Goal: Task Accomplishment & Management: Complete application form

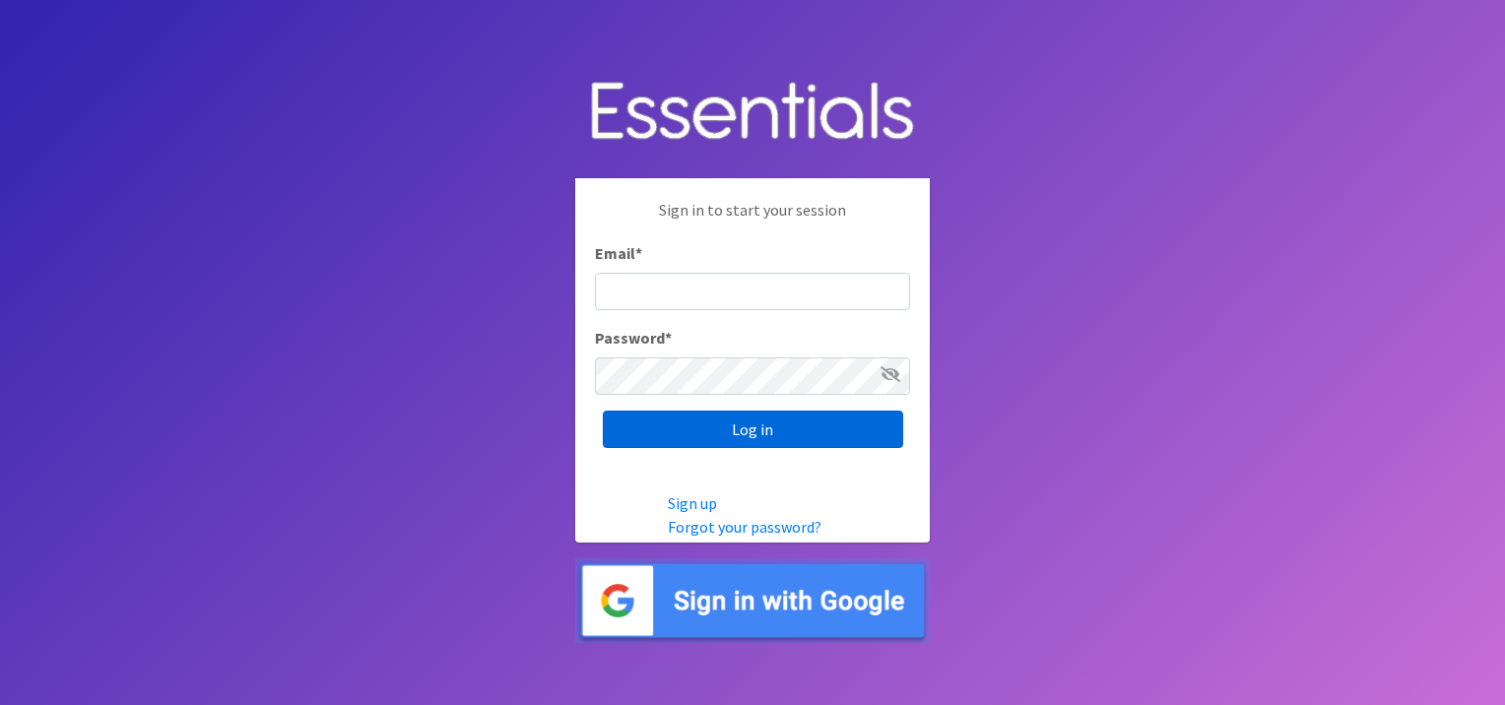
type input "[EMAIL_ADDRESS][DOMAIN_NAME]"
click at [766, 412] on input "Log in" at bounding box center [753, 429] width 300 height 37
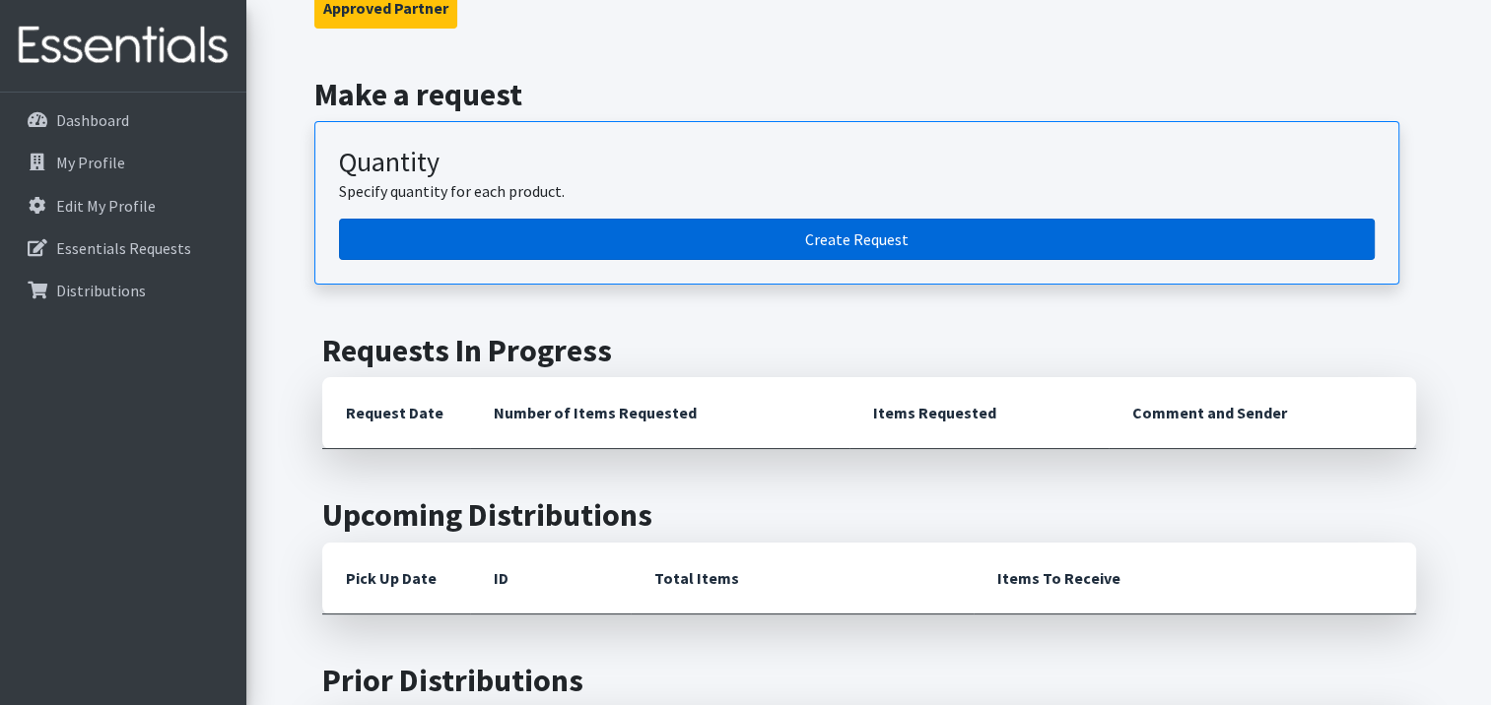
scroll to position [99, 0]
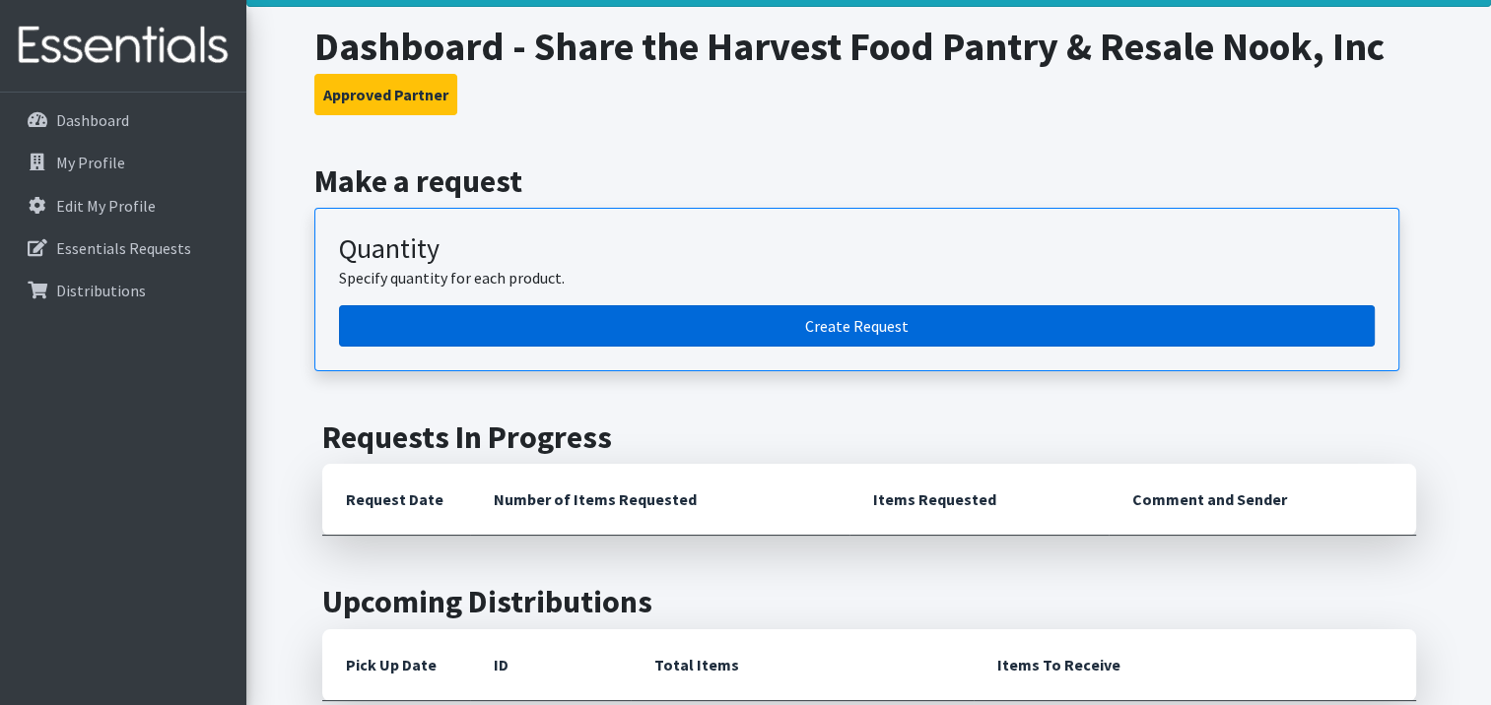
click at [575, 326] on link "Create Request" at bounding box center [856, 325] width 1035 height 41
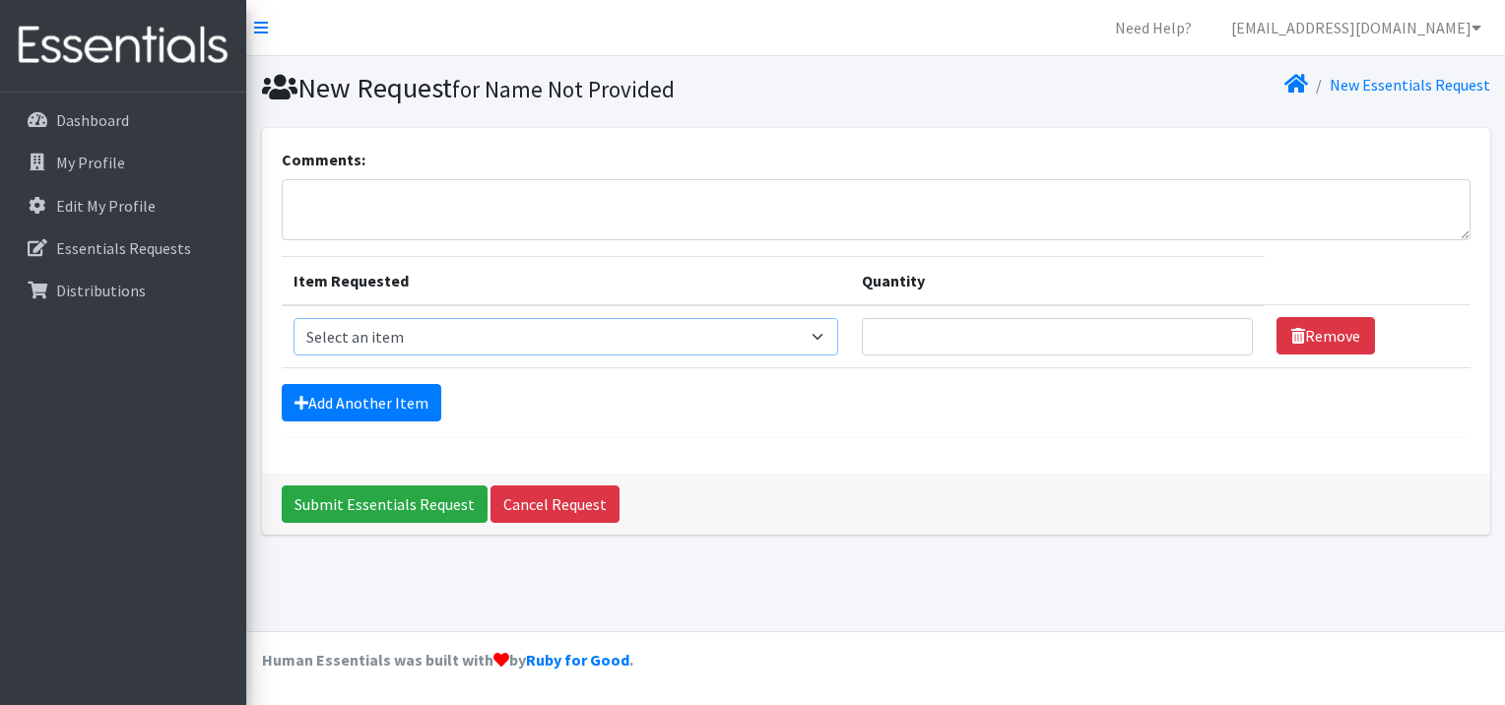
click at [422, 337] on select "Select an item Kids (Newborn) Kids (Size 1) Kids (Size 2) Kids (Size 3) Kids (S…" at bounding box center [566, 336] width 545 height 37
select select "13713"
click at [294, 318] on select "Select an item Kids (Newborn) Kids (Size 1) Kids (Size 2) Kids (Size 3) Kids (S…" at bounding box center [566, 336] width 545 height 37
click at [1124, 337] on input "Quantity" at bounding box center [1057, 336] width 391 height 37
click at [1228, 331] on input "52" at bounding box center [1057, 336] width 391 height 37
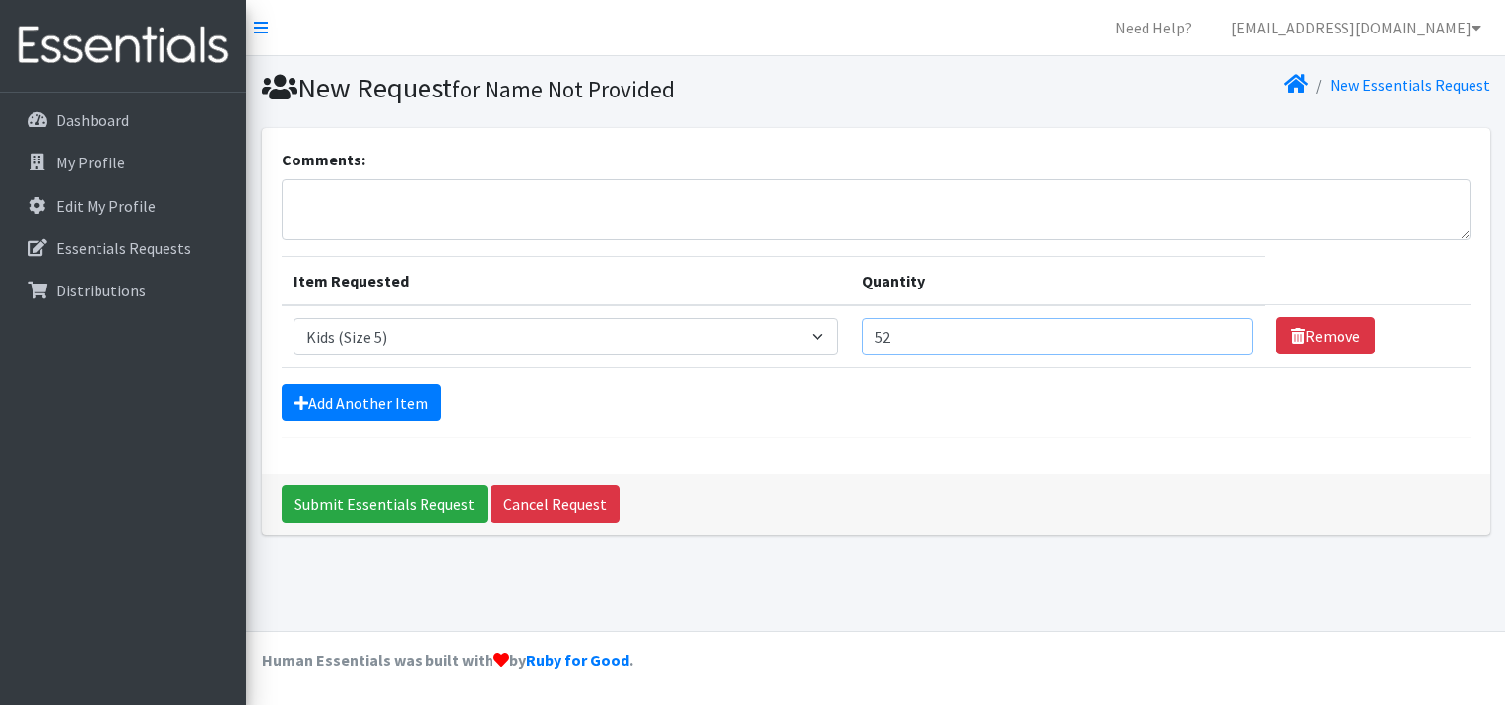
type input "5"
type input "650"
click at [282, 486] on input "Submit Essentials Request" at bounding box center [385, 504] width 206 height 37
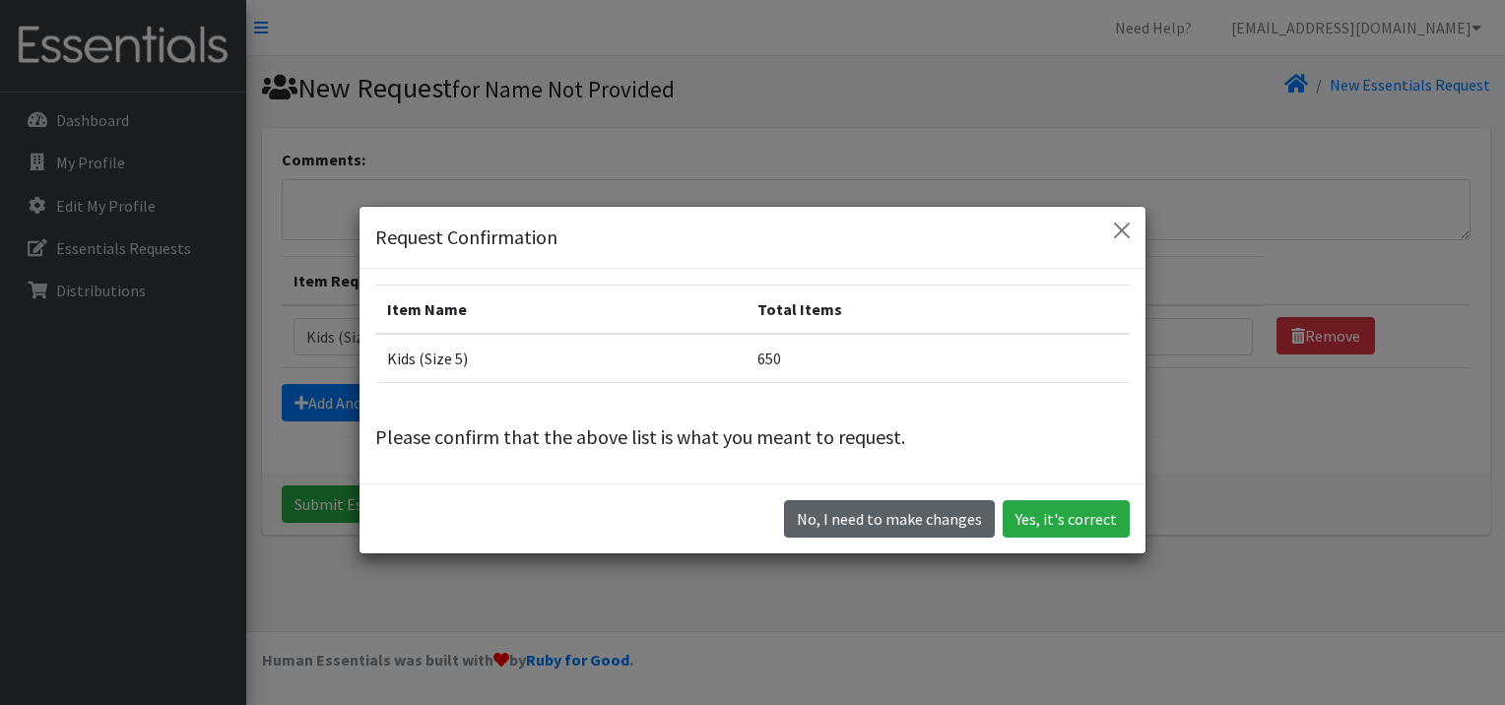
click at [829, 516] on button "No, I need to make changes" at bounding box center [889, 518] width 211 height 37
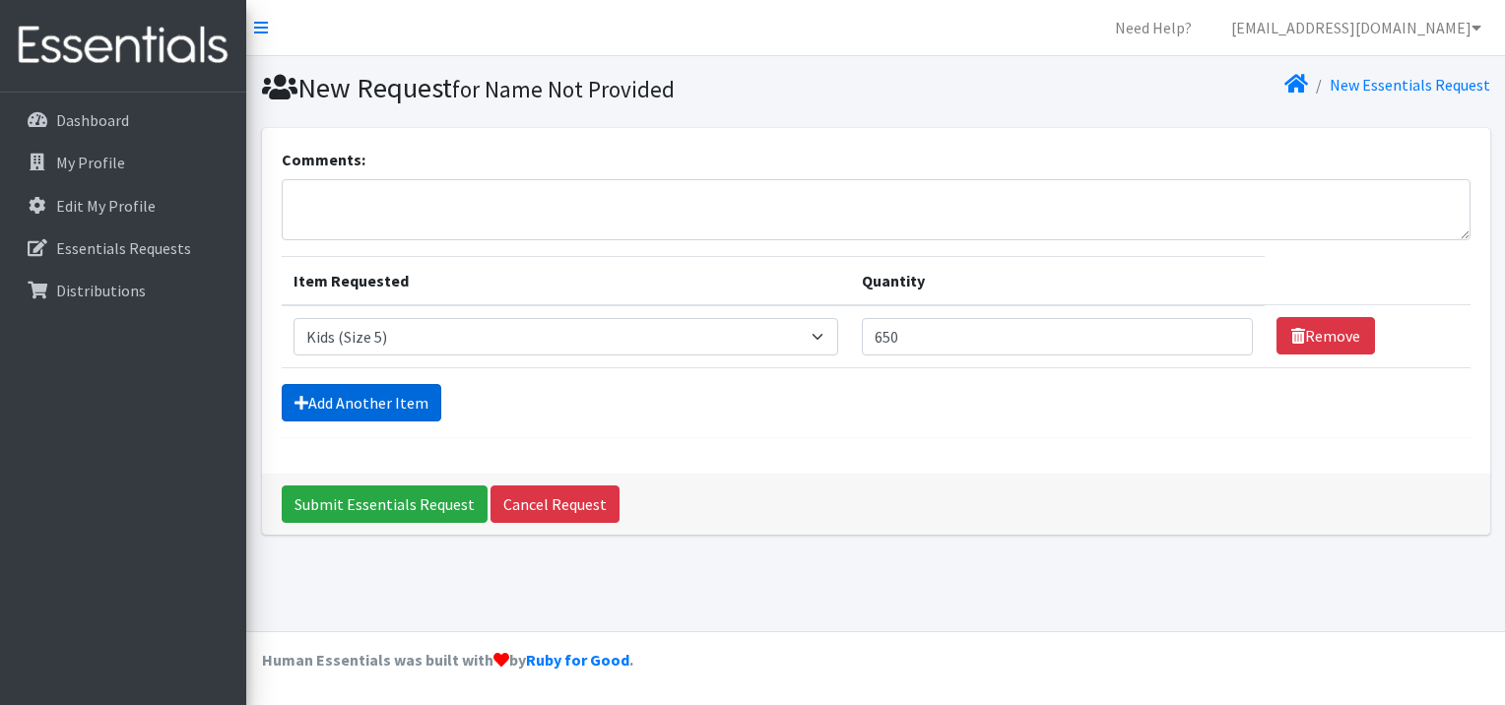
click at [383, 396] on link "Add Another Item" at bounding box center [362, 402] width 160 height 37
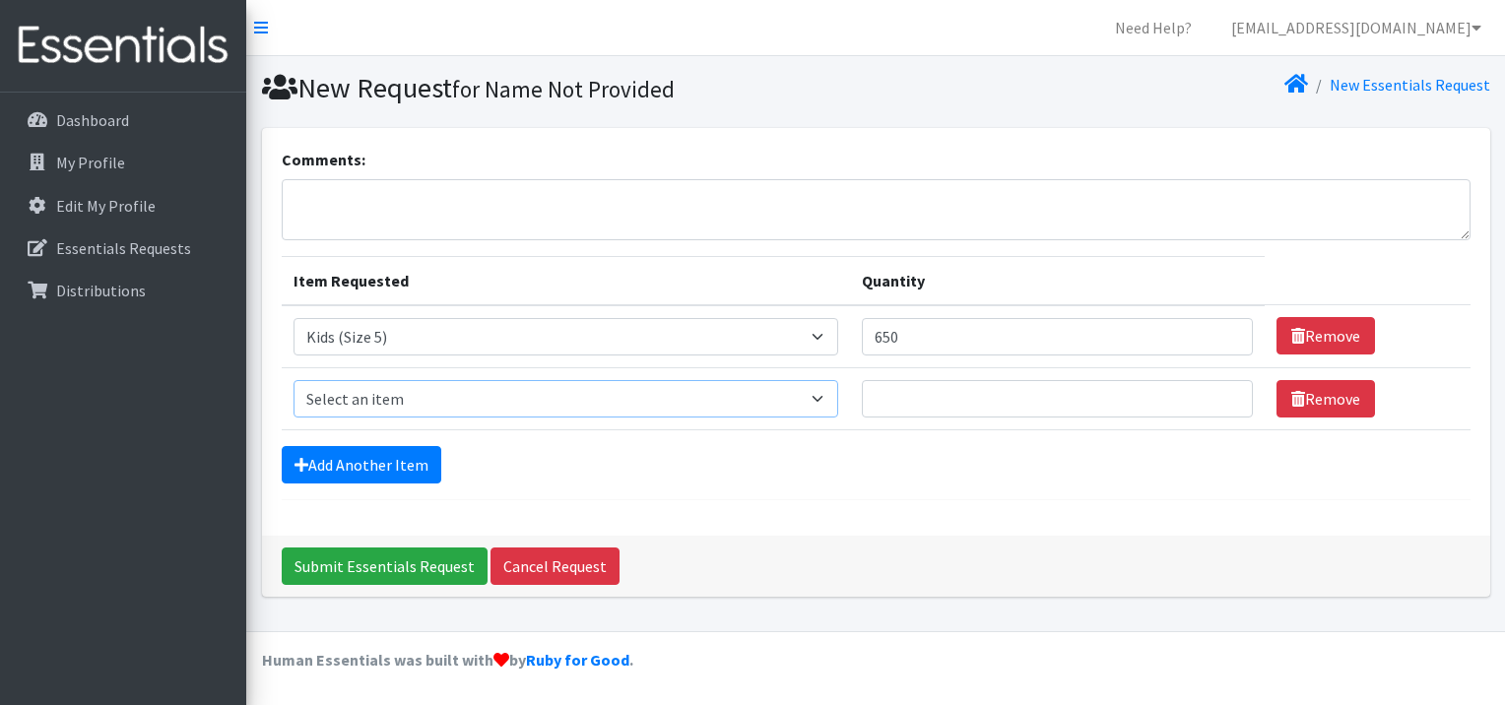
click at [831, 399] on select "Select an item Kids (Newborn) Kids (Size 1) Kids (Size 2) Kids (Size 3) Kids (S…" at bounding box center [566, 398] width 545 height 37
select select "13725"
click at [294, 380] on select "Select an item Kids (Newborn) Kids (Size 1) Kids (Size 2) Kids (Size 3) Kids (S…" at bounding box center [566, 398] width 545 height 37
click at [929, 402] on input "Quantity" at bounding box center [1057, 398] width 391 height 37
type input "400"
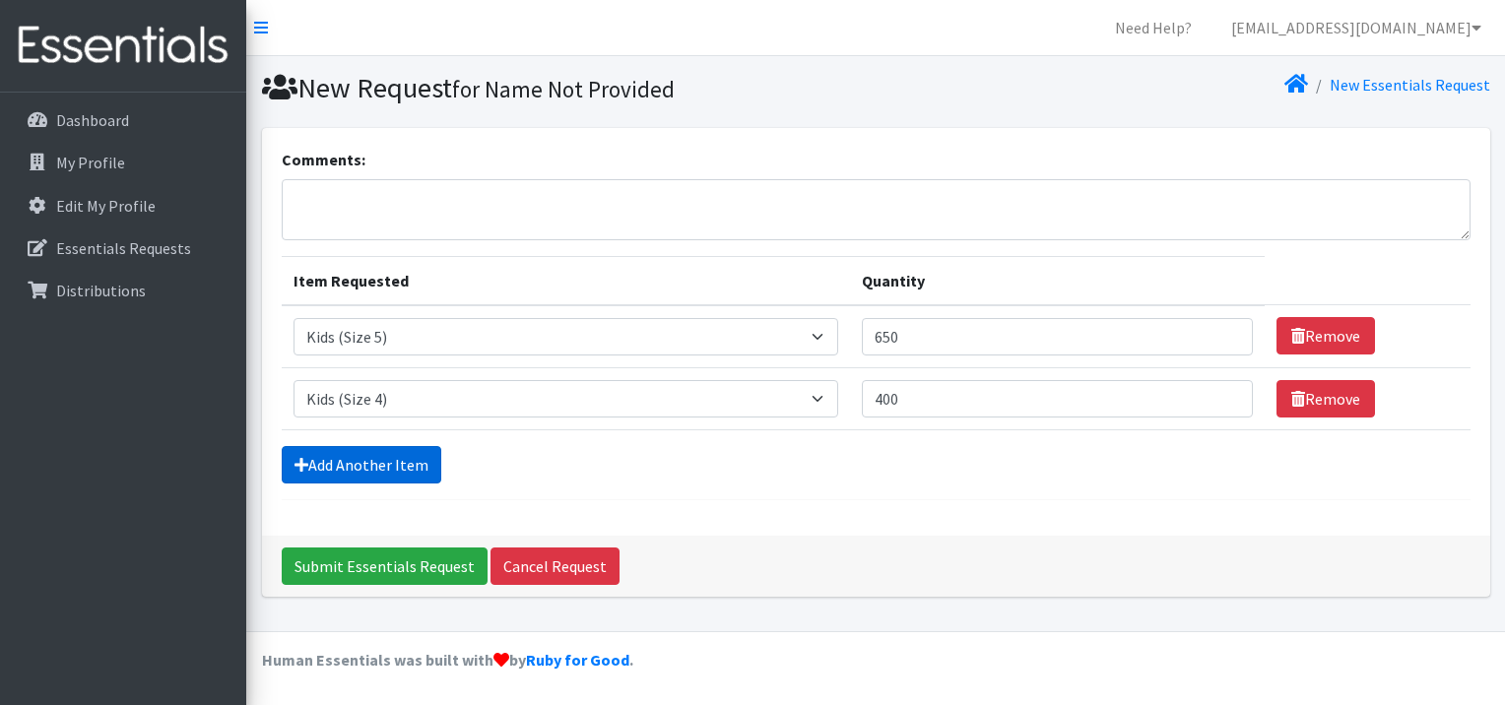
click at [345, 474] on link "Add Another Item" at bounding box center [362, 464] width 160 height 37
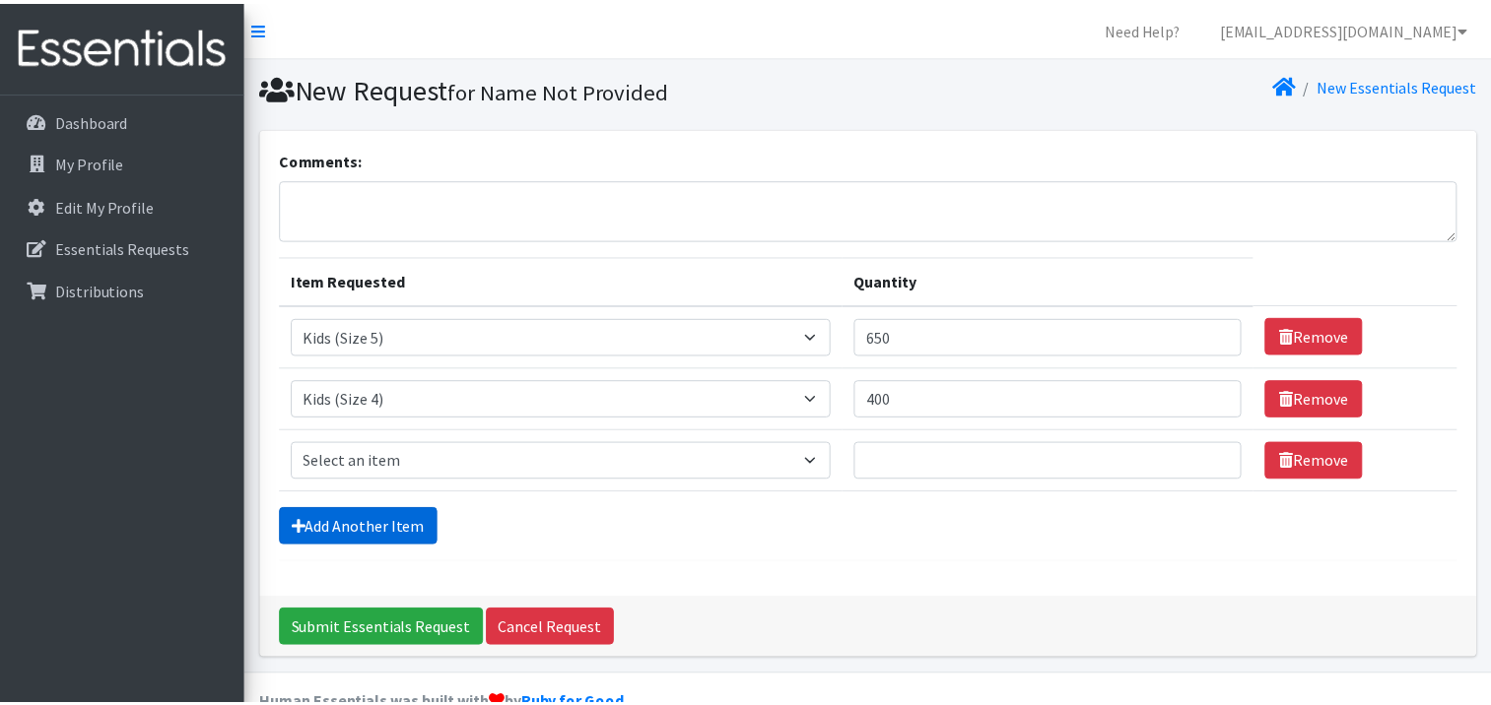
scroll to position [39, 0]
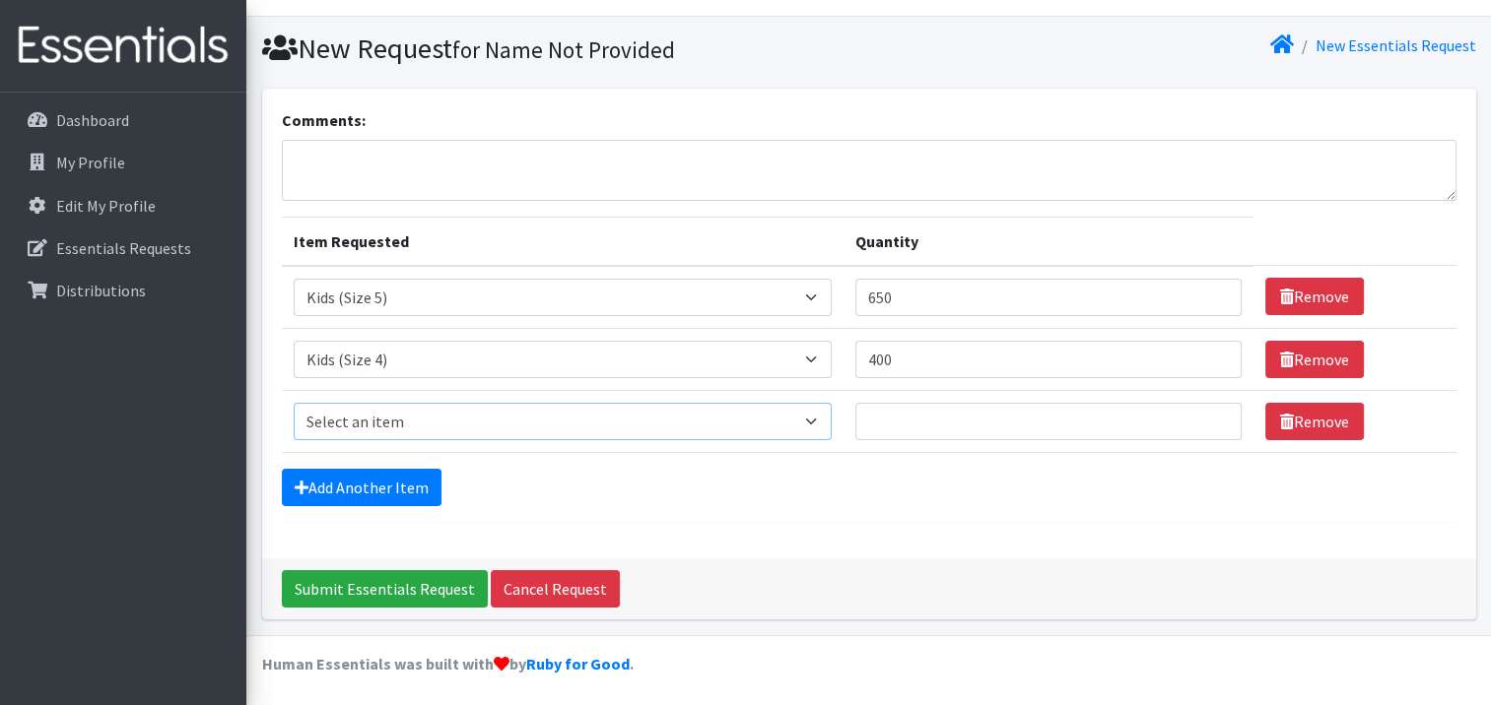
click at [428, 422] on select "Select an item Kids (Newborn) Kids (Size 1) Kids (Size 2) Kids (Size 3) Kids (S…" at bounding box center [563, 421] width 538 height 37
select select "13726"
click at [294, 403] on select "Select an item Kids (Newborn) Kids (Size 1) Kids (Size 2) Kids (Size 3) Kids (S…" at bounding box center [563, 421] width 538 height 37
click at [938, 417] on input "Quantity" at bounding box center [1048, 421] width 386 height 37
type input "400"
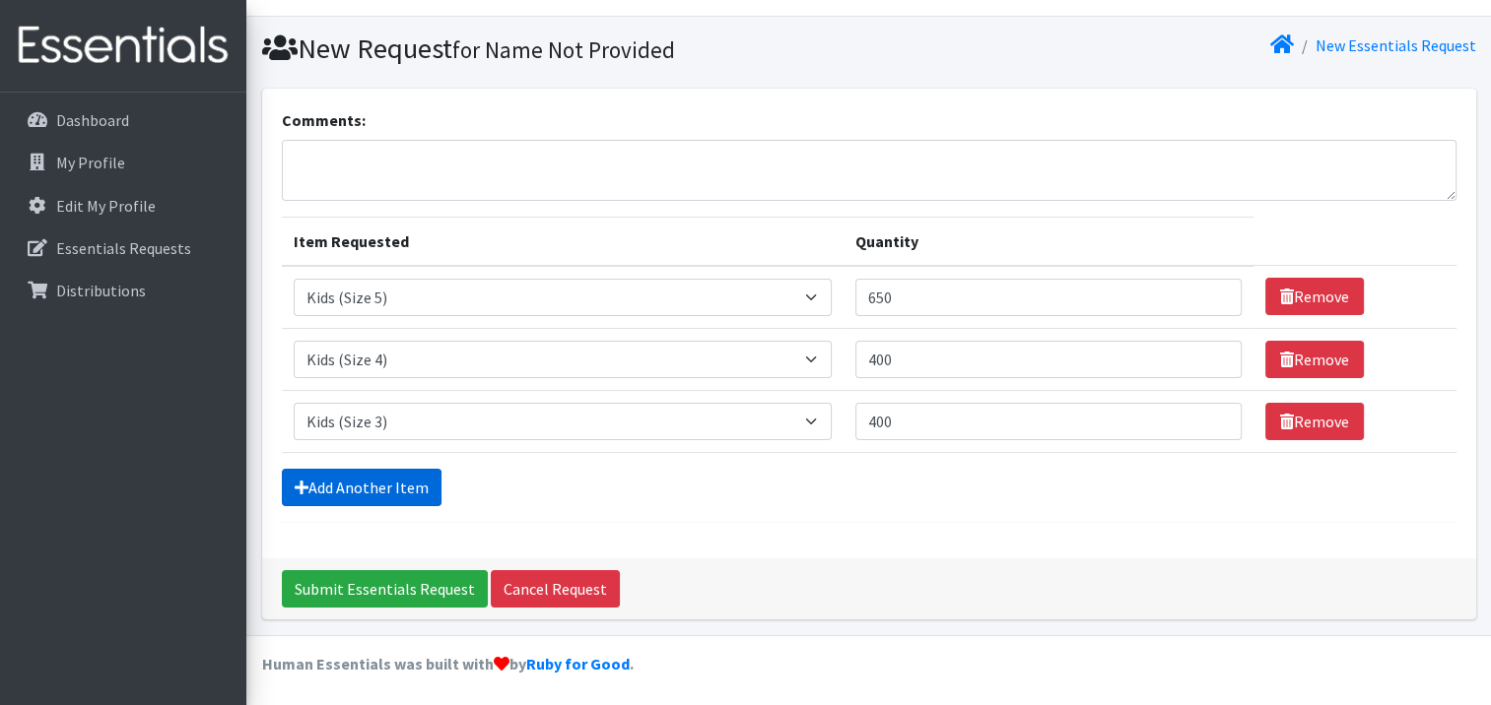
click at [392, 469] on link "Add Another Item" at bounding box center [362, 487] width 160 height 37
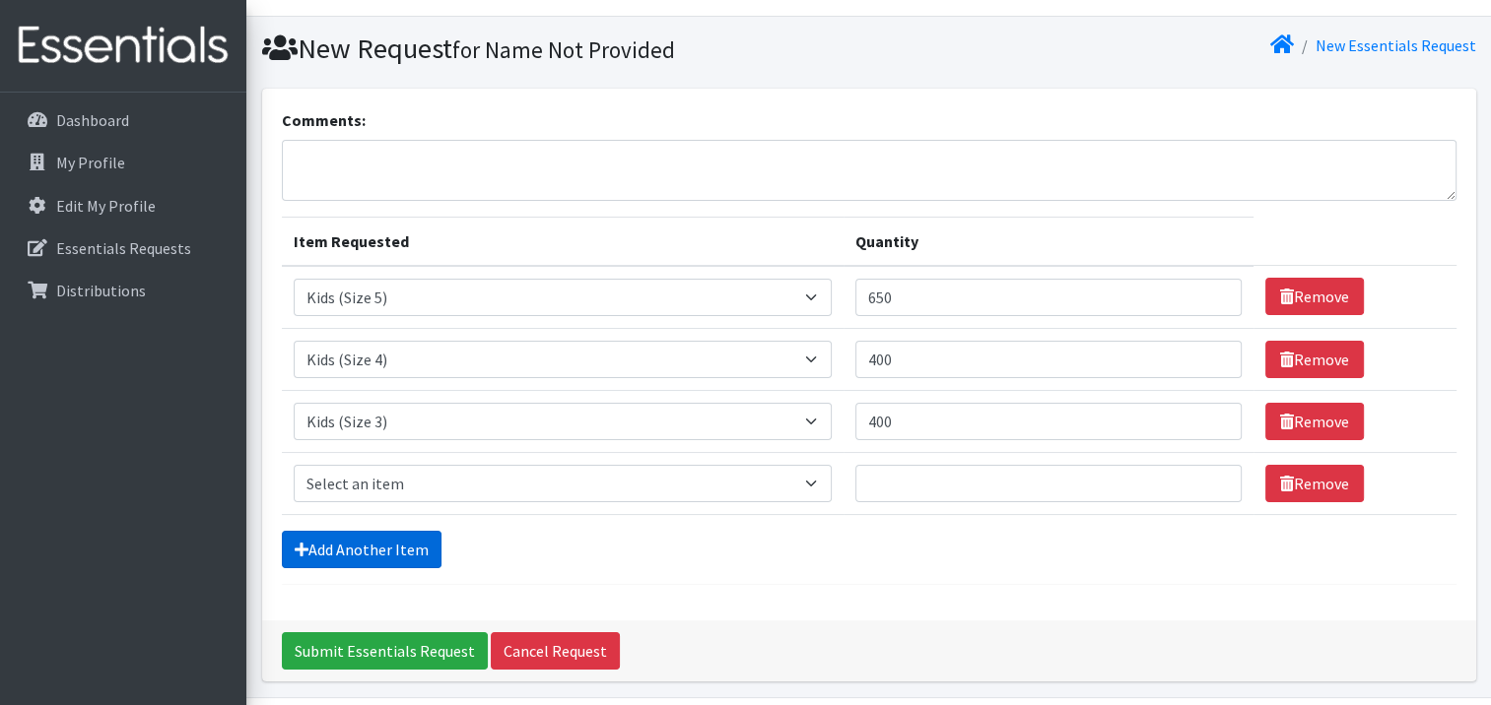
scroll to position [102, 0]
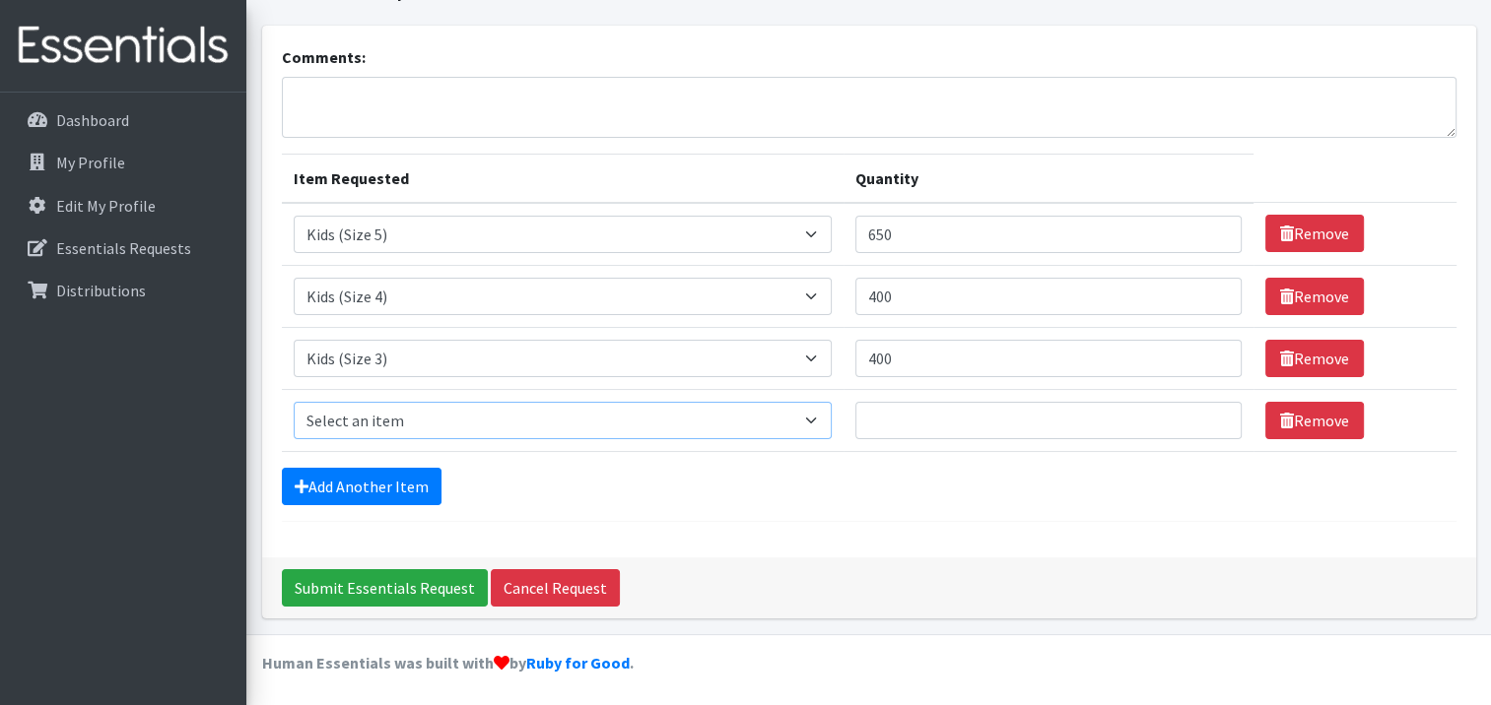
click at [396, 426] on select "Select an item Kids (Newborn) Kids (Size 1) Kids (Size 2) Kids (Size 3) Kids (S…" at bounding box center [563, 420] width 538 height 37
select select "13708"
click at [294, 402] on select "Select an item Kids (Newborn) Kids (Size 1) Kids (Size 2) Kids (Size 3) Kids (S…" at bounding box center [563, 420] width 538 height 37
click at [897, 414] on input "Quantity" at bounding box center [1048, 420] width 386 height 37
type input "600"
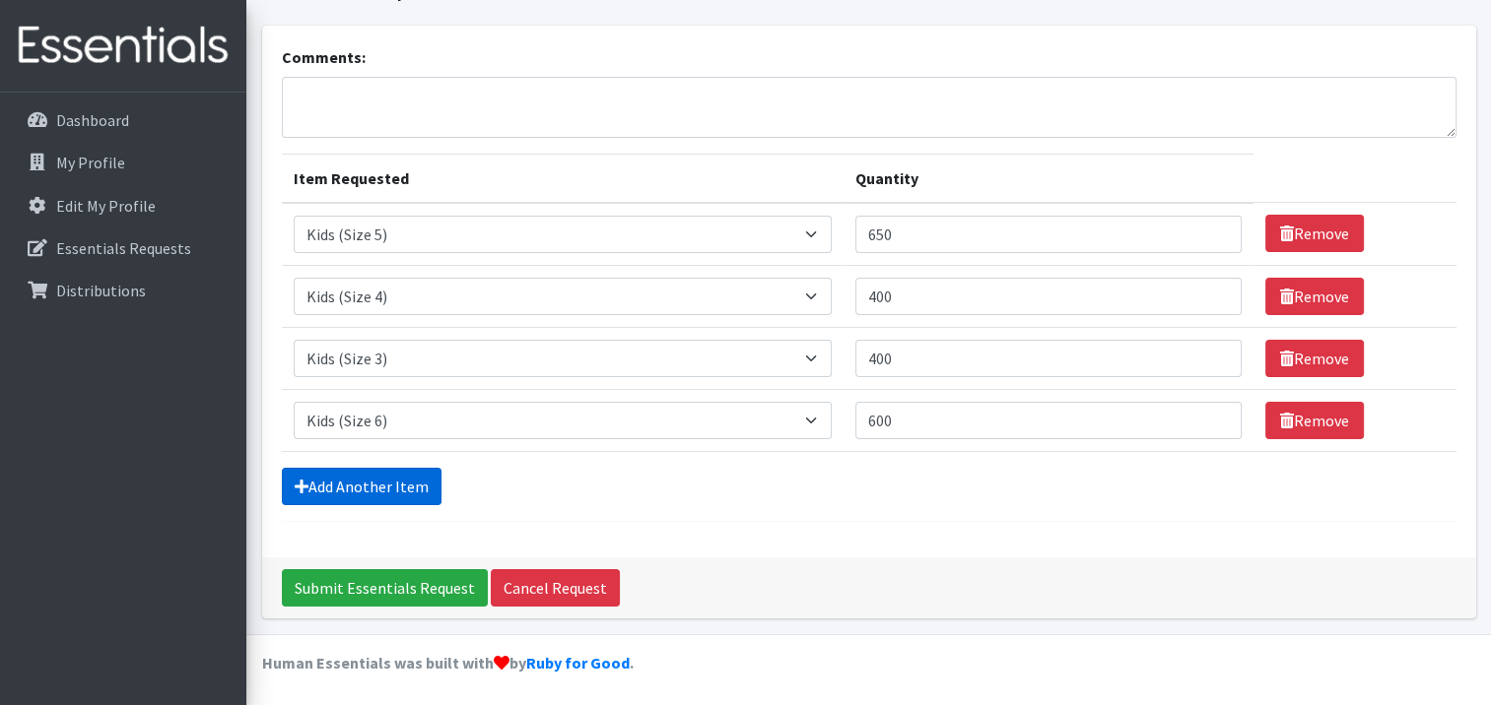
click at [389, 486] on link "Add Another Item" at bounding box center [362, 486] width 160 height 37
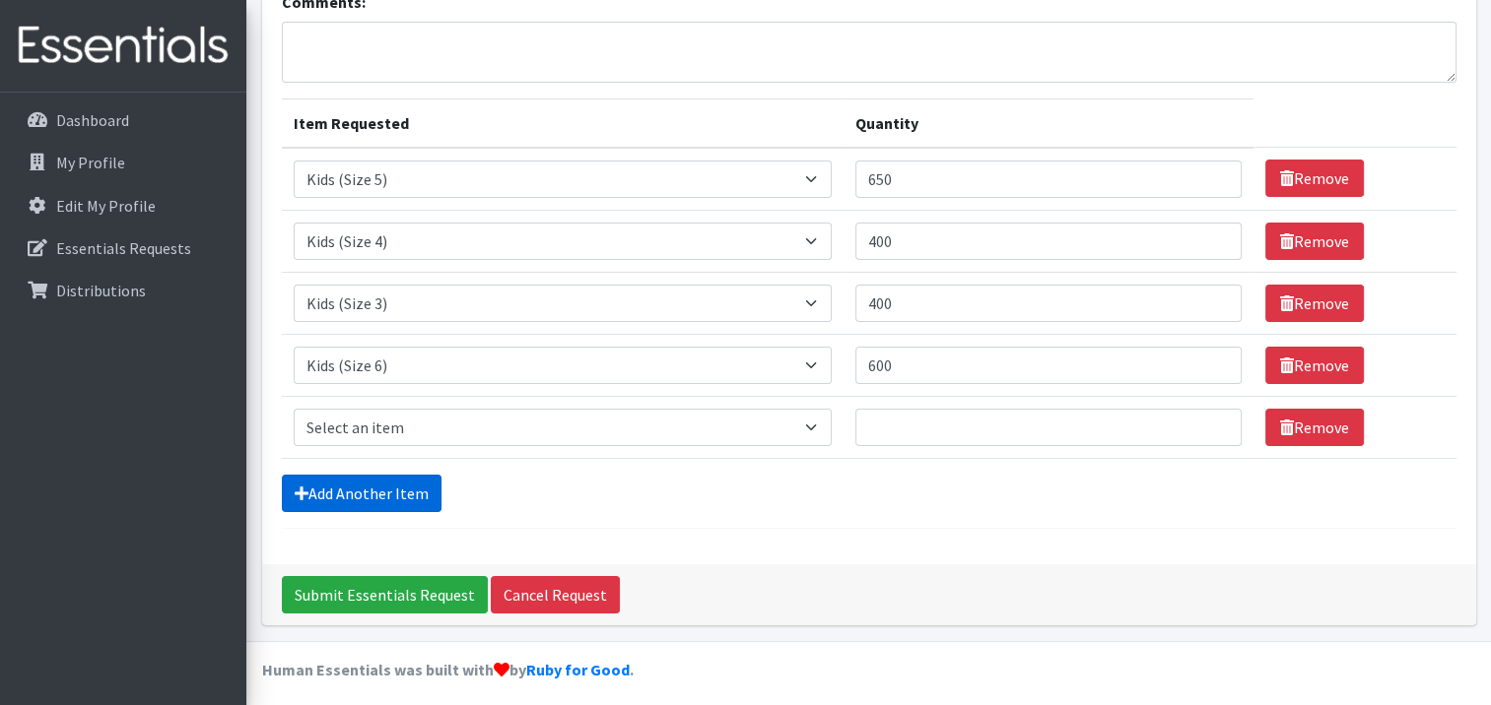
scroll to position [164, 0]
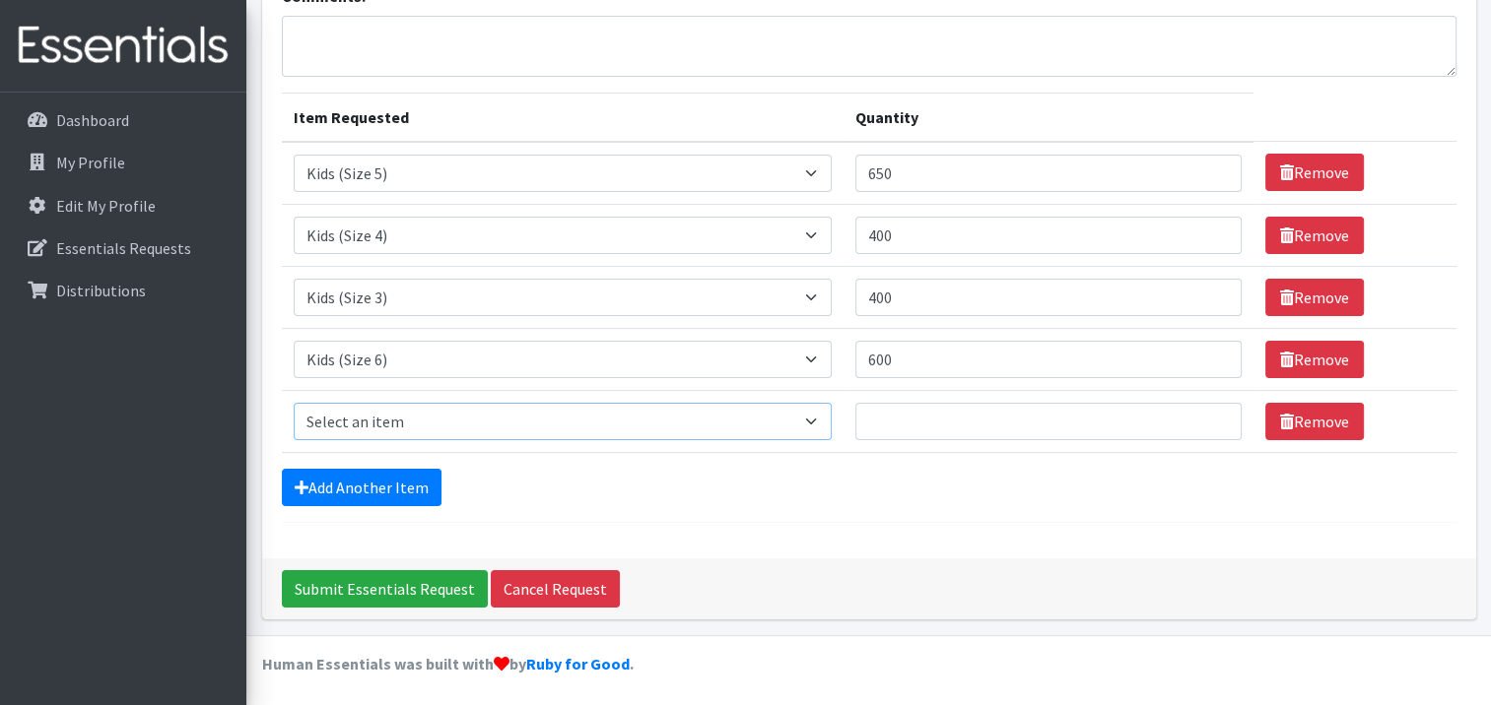
click at [378, 432] on select "Select an item Kids (Newborn) Kids (Size 1) Kids (Size 2) Kids (Size 3) Kids (S…" at bounding box center [563, 421] width 538 height 37
select select "13729"
click at [294, 403] on select "Select an item Kids (Newborn) Kids (Size 1) Kids (Size 2) Kids (Size 3) Kids (S…" at bounding box center [563, 421] width 538 height 37
click at [886, 421] on input "Quantity" at bounding box center [1048, 421] width 386 height 37
type input "600"
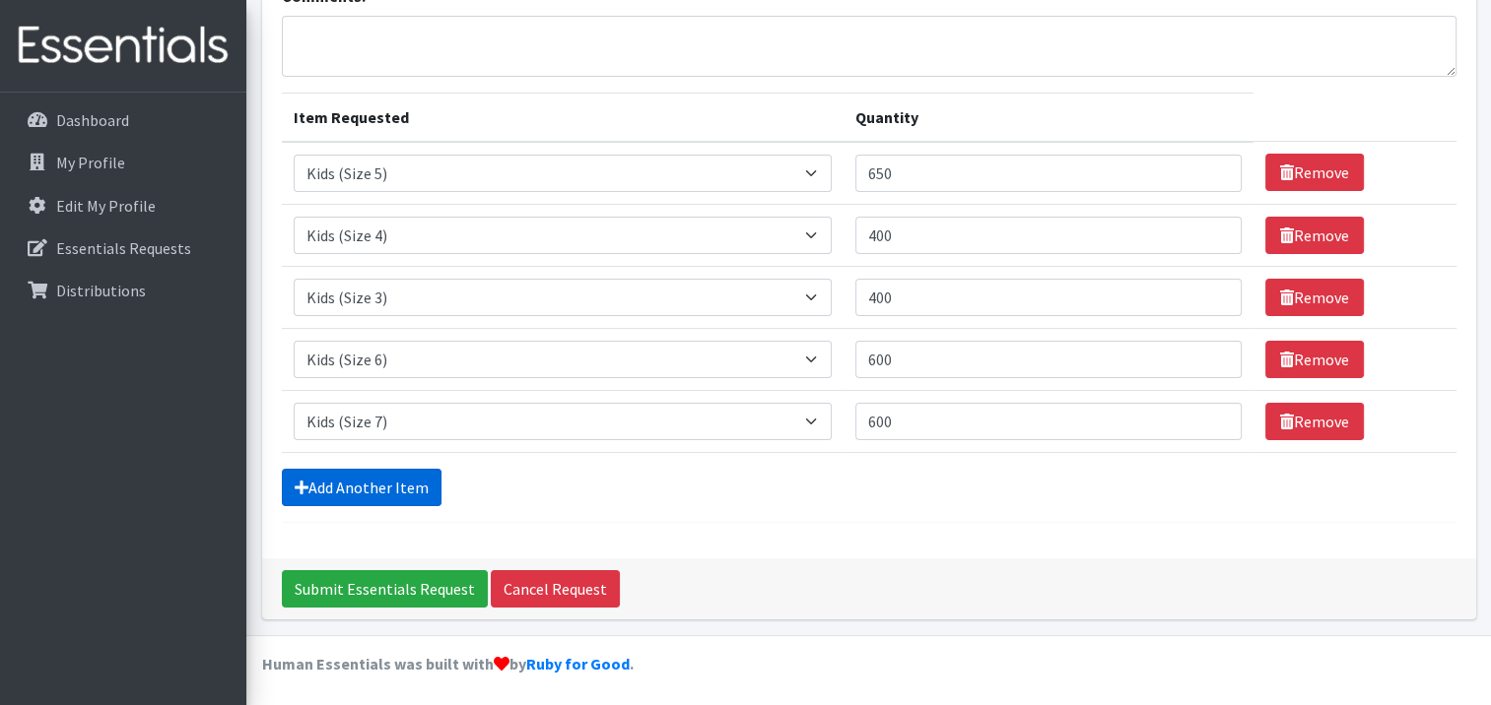
click at [410, 494] on link "Add Another Item" at bounding box center [362, 487] width 160 height 37
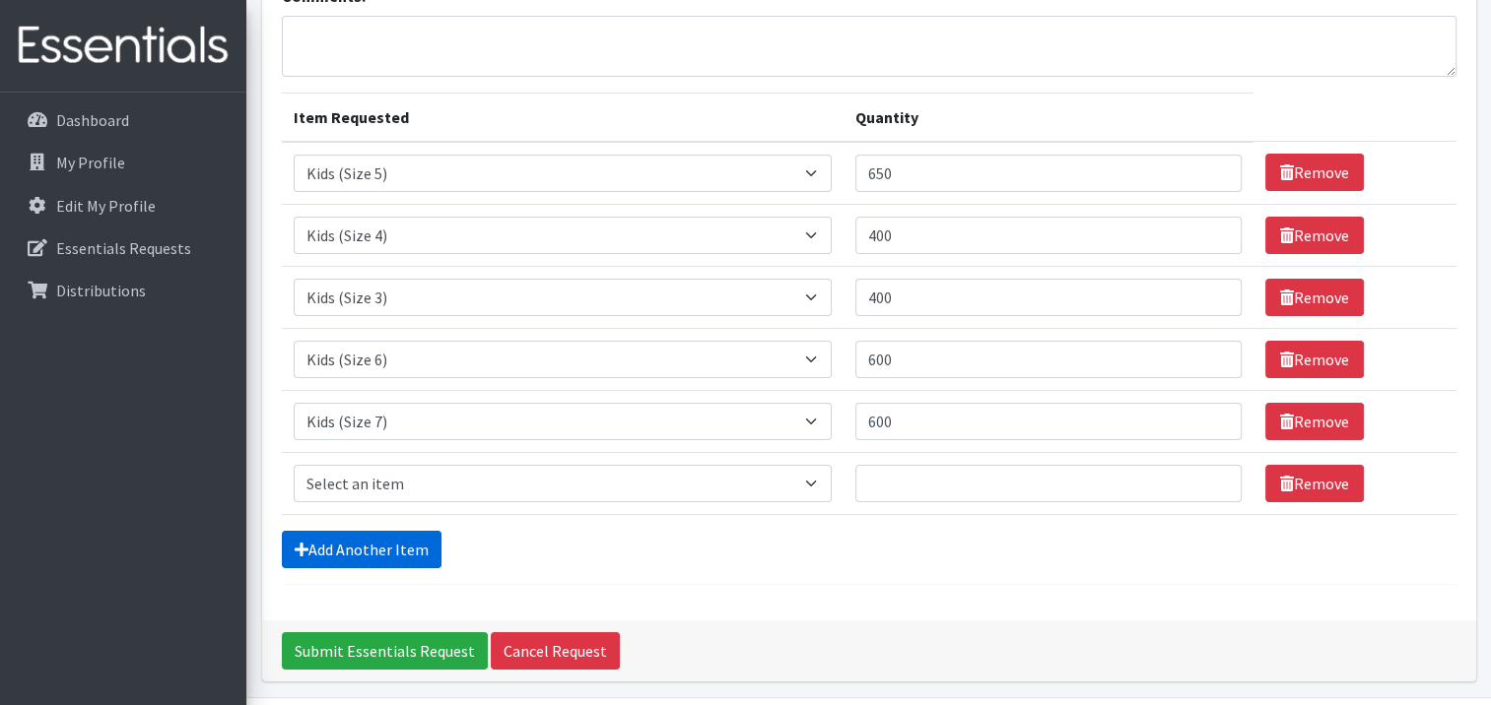
scroll to position [226, 0]
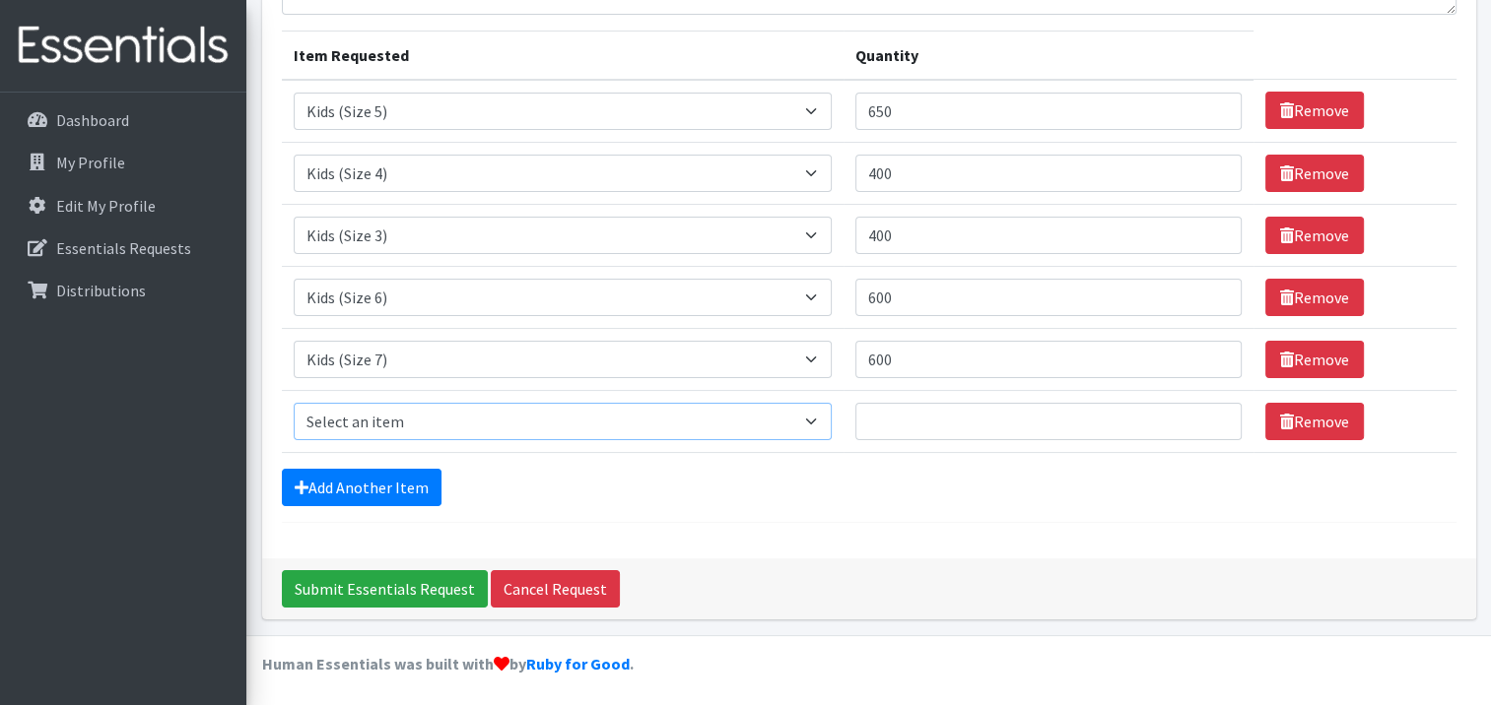
click at [378, 428] on select "Select an item Kids (Newborn) Kids (Size 1) Kids (Size 2) Kids (Size 3) Kids (S…" at bounding box center [563, 421] width 538 height 37
select select "13701"
click at [294, 403] on select "Select an item Kids (Newborn) Kids (Size 1) Kids (Size 2) Kids (Size 3) Kids (S…" at bounding box center [563, 421] width 538 height 37
click at [966, 416] on input "Quantity" at bounding box center [1048, 421] width 386 height 37
